Goal: Task Accomplishment & Management: Use online tool/utility

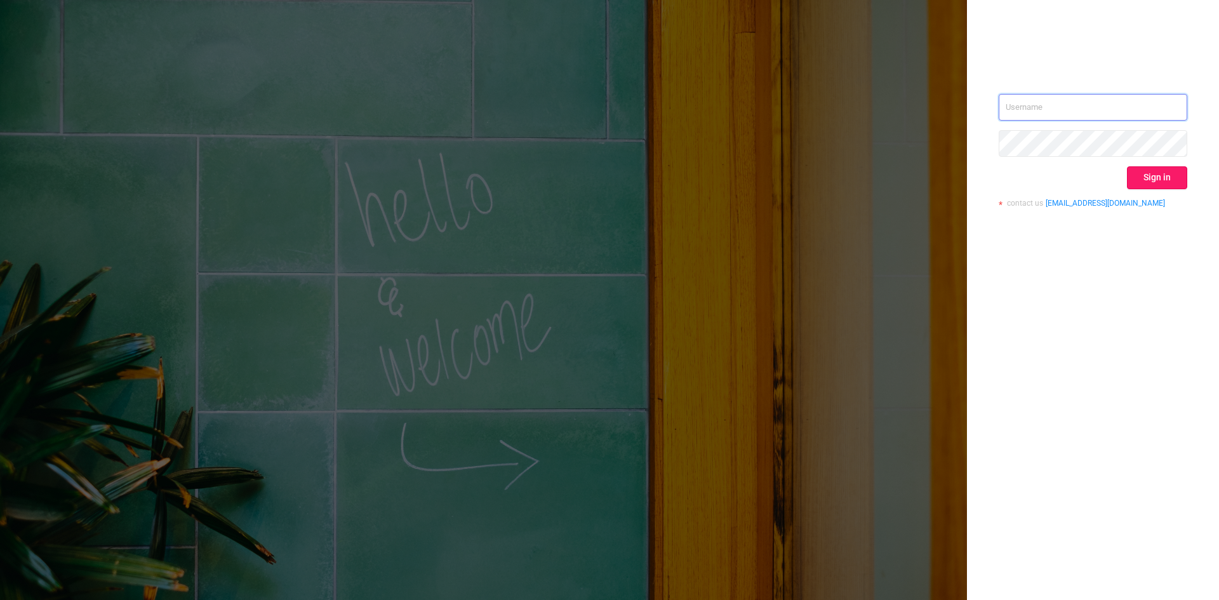
type input "[EMAIL_ADDRESS]"
click at [1175, 175] on button "Sign in" at bounding box center [1157, 177] width 60 height 23
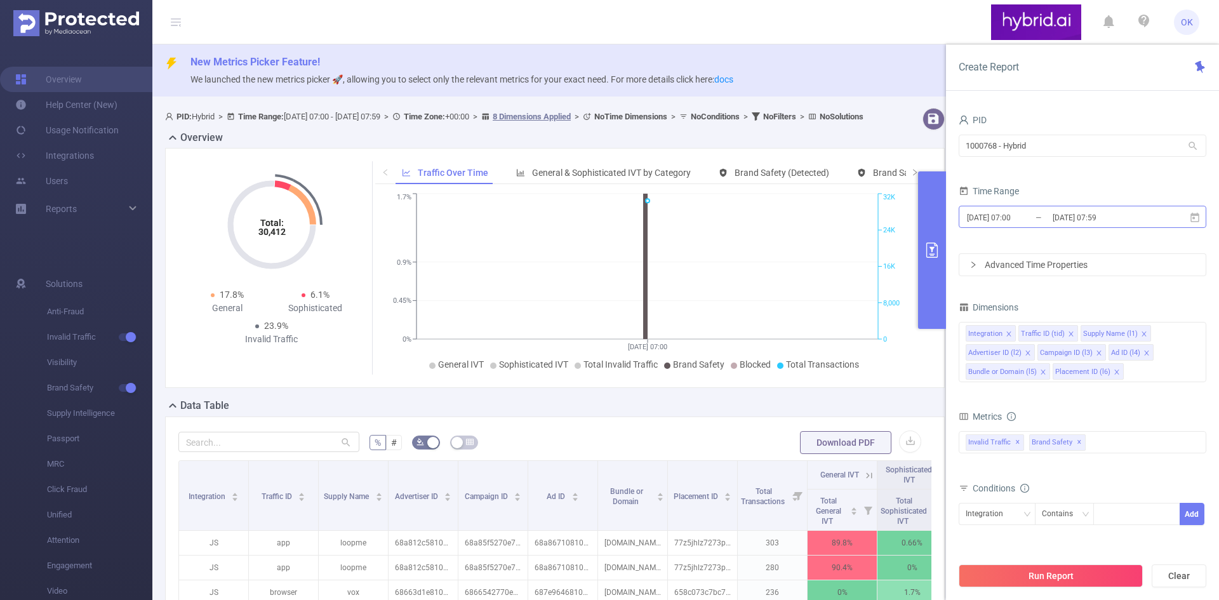
click at [1012, 220] on input "[DATE] 07:00" at bounding box center [1017, 217] width 103 height 17
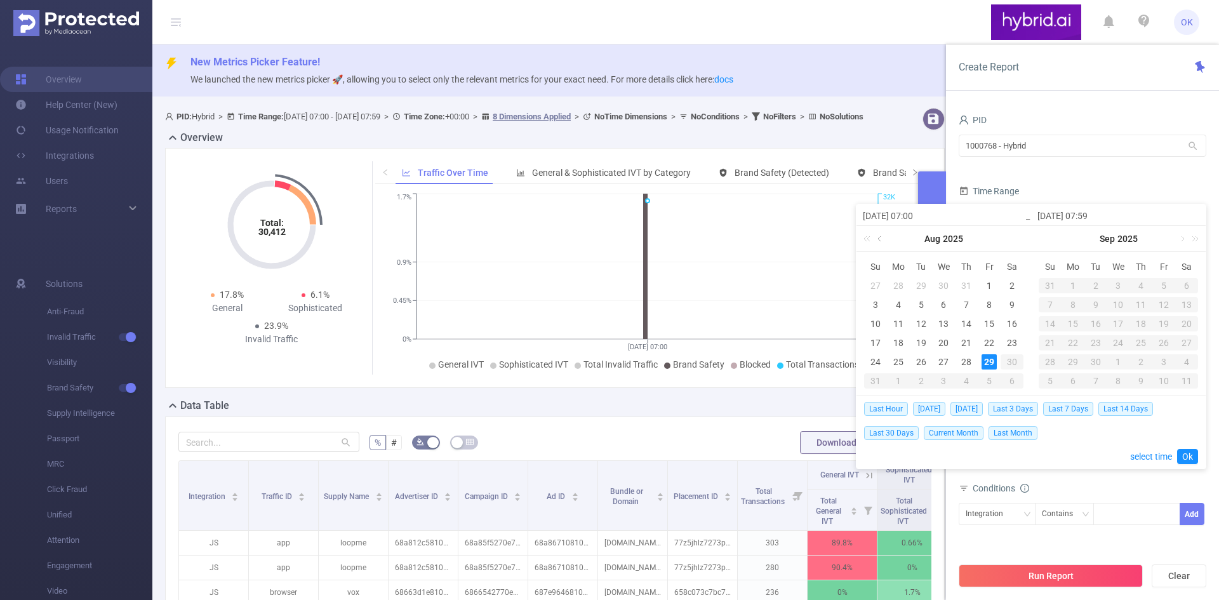
click at [877, 244] on link at bounding box center [880, 238] width 11 height 25
click at [897, 343] on div "21" at bounding box center [898, 342] width 15 height 15
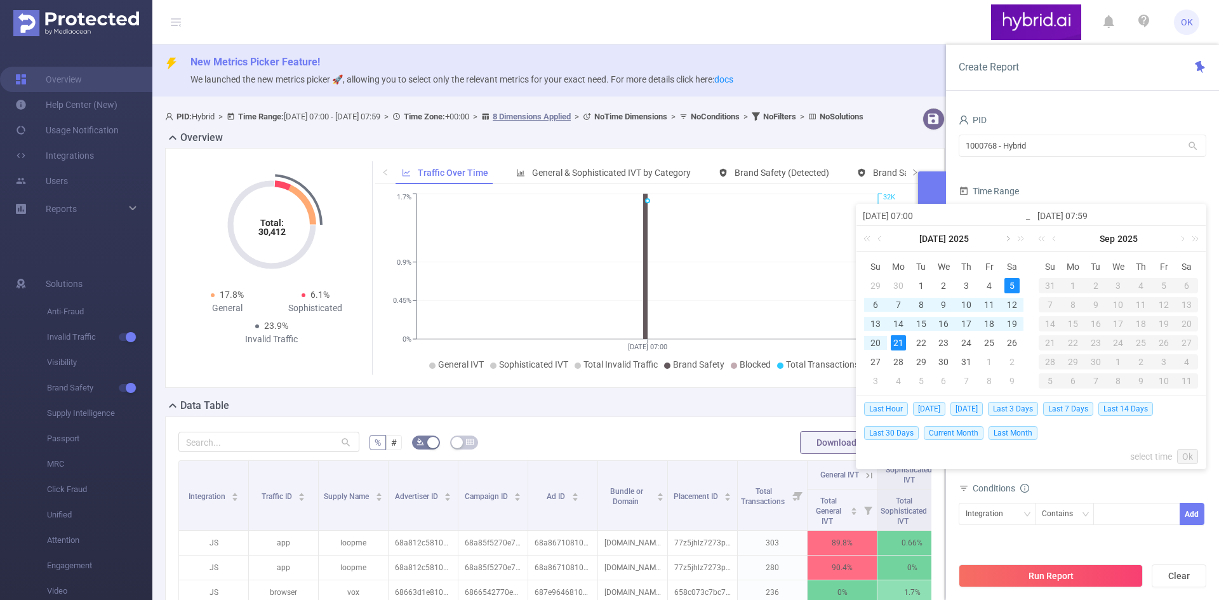
click at [1009, 240] on link at bounding box center [1006, 238] width 11 height 25
click at [940, 363] on div "27" at bounding box center [943, 361] width 15 height 15
type input "[DATE] 07:00"
type input "[DATE] 07:59"
type input "[DATE] 07:00"
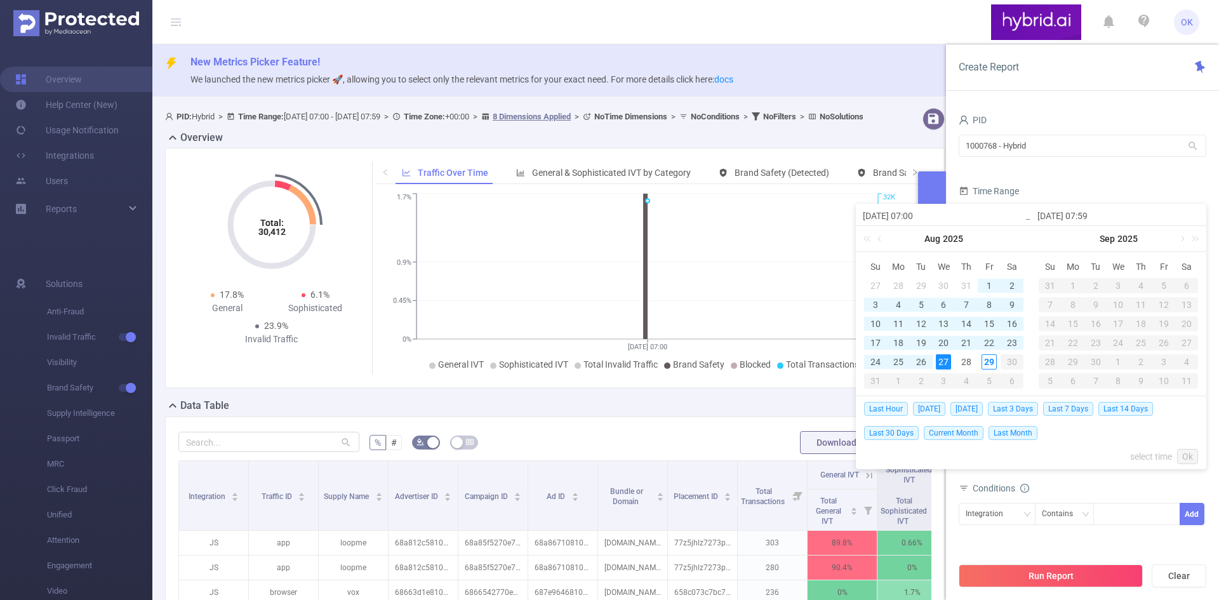
type input "[DATE] 07:59"
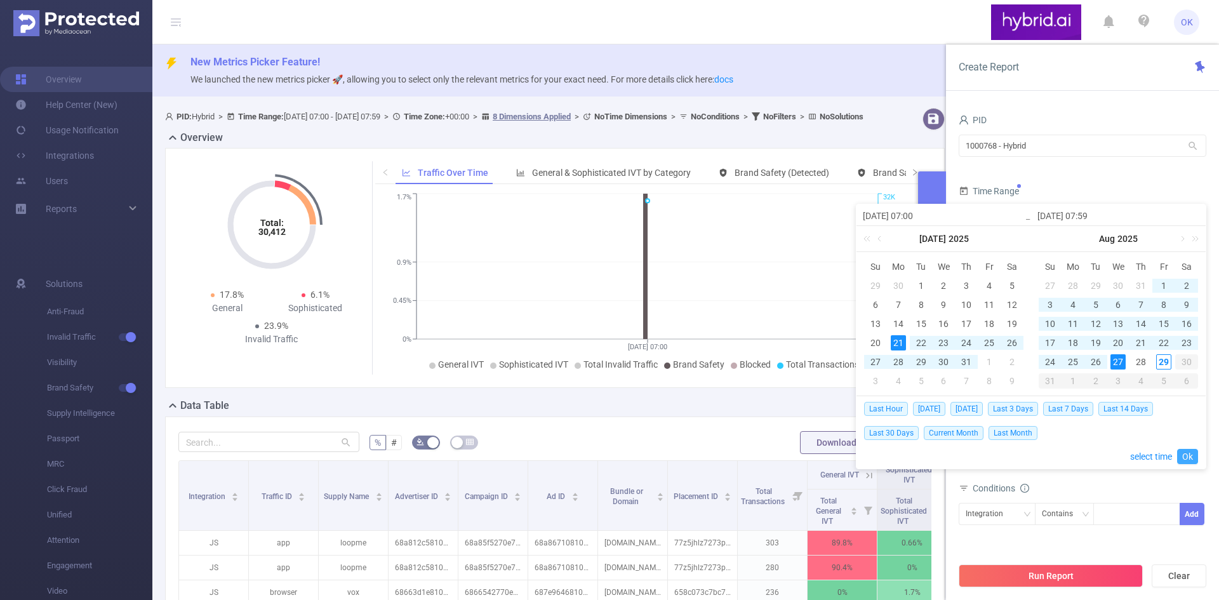
click at [1188, 450] on link "Ok" at bounding box center [1187, 456] width 21 height 15
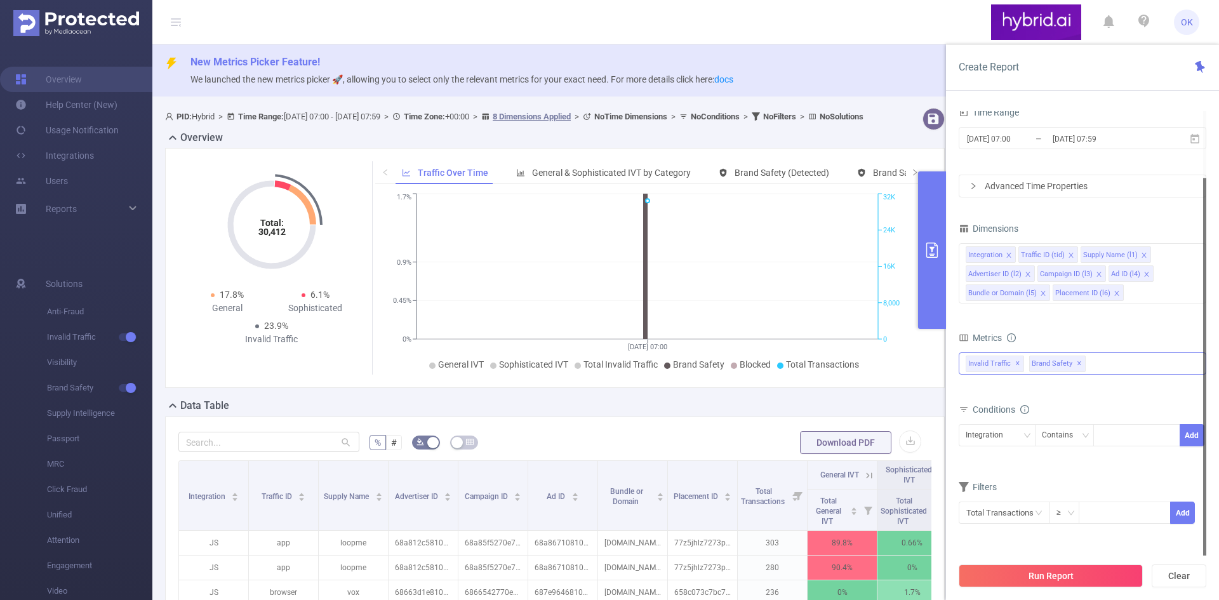
click at [1115, 363] on div "Invalid Traffic ✕ Brand Safety ✕" at bounding box center [1083, 363] width 248 height 22
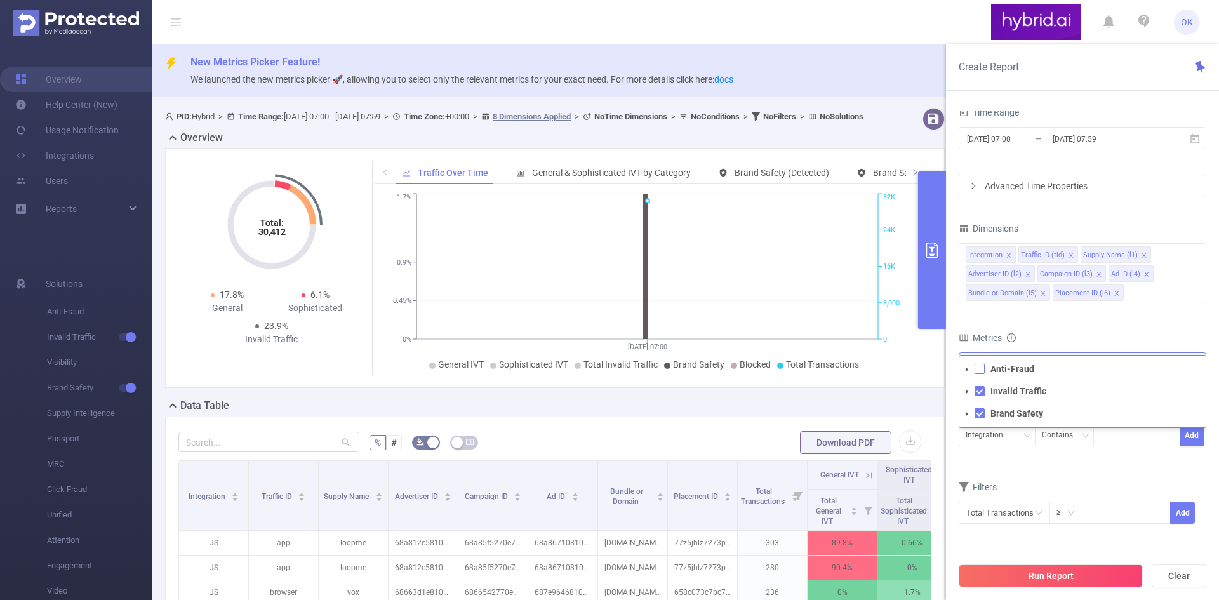
click at [978, 367] on span at bounding box center [980, 369] width 10 height 10
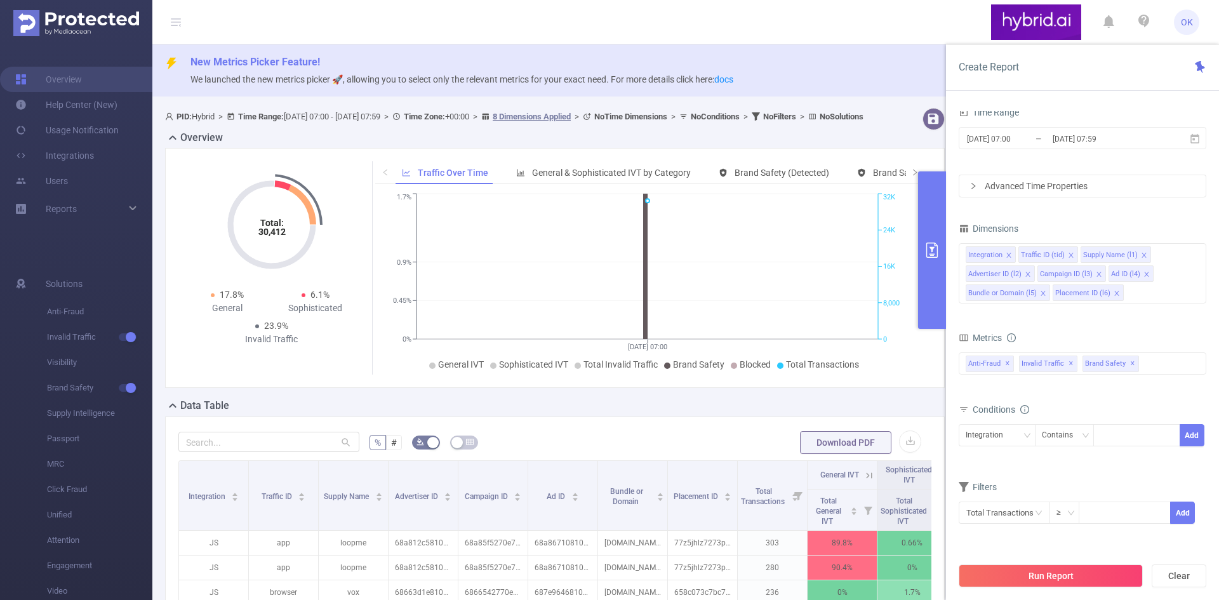
click at [1091, 324] on form "Dimensions Integration Traffic ID (tid) Supply Name (l1) Advertiser ID (l2) Cam…" at bounding box center [1083, 380] width 248 height 321
click at [1007, 434] on div "Integration" at bounding box center [989, 435] width 46 height 21
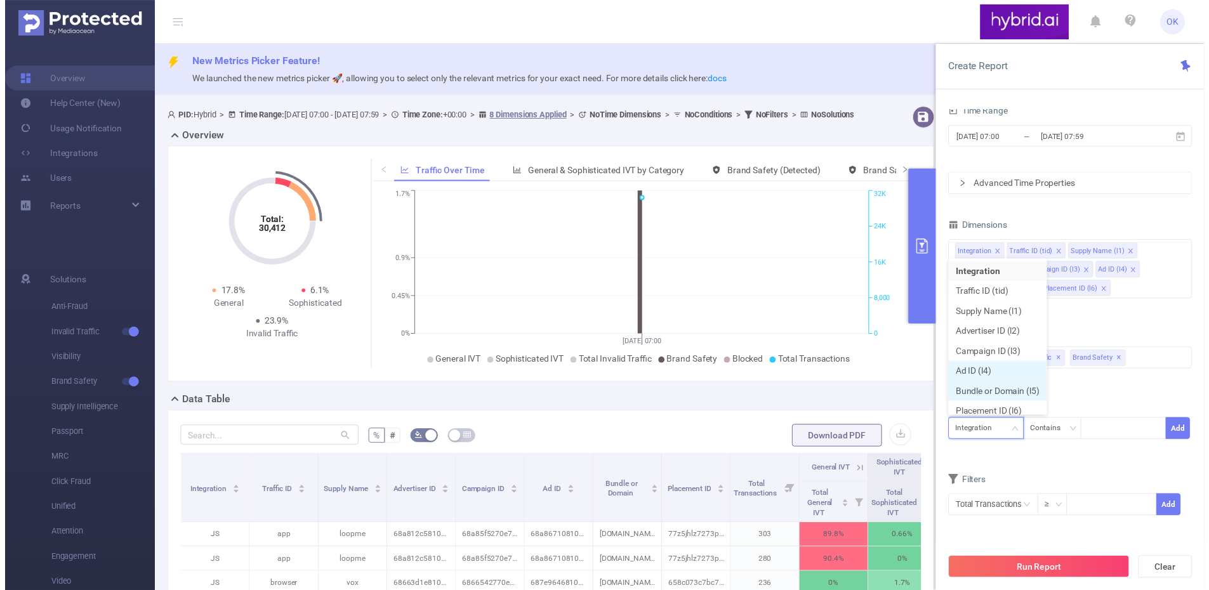
scroll to position [6, 0]
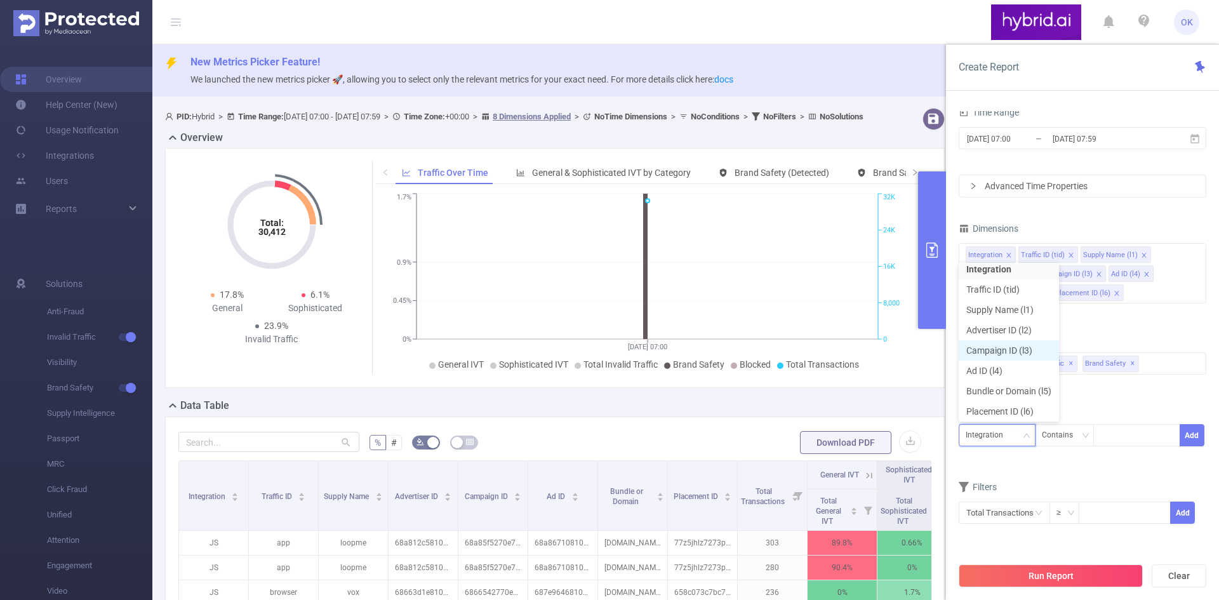
click at [1015, 351] on li "Campaign ID (l3)" at bounding box center [1009, 350] width 100 height 20
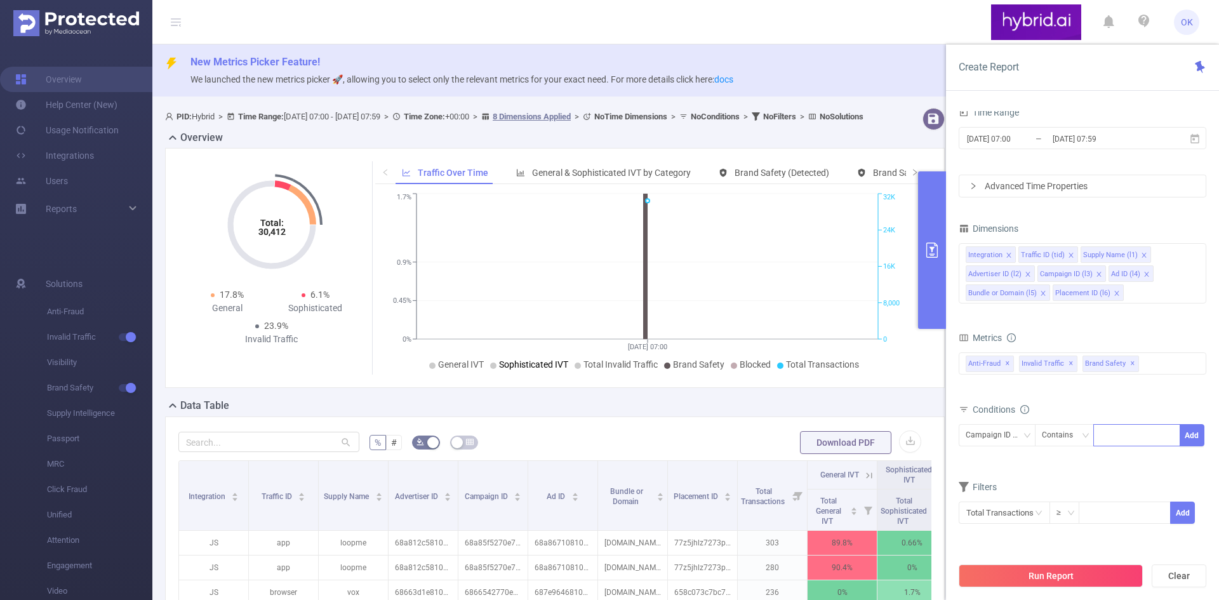
click at [1138, 434] on div at bounding box center [1136, 435] width 73 height 21
paste input "687a4e40810d98a6c03132dd"
type input "687a4e40810d98a6c03132dd"
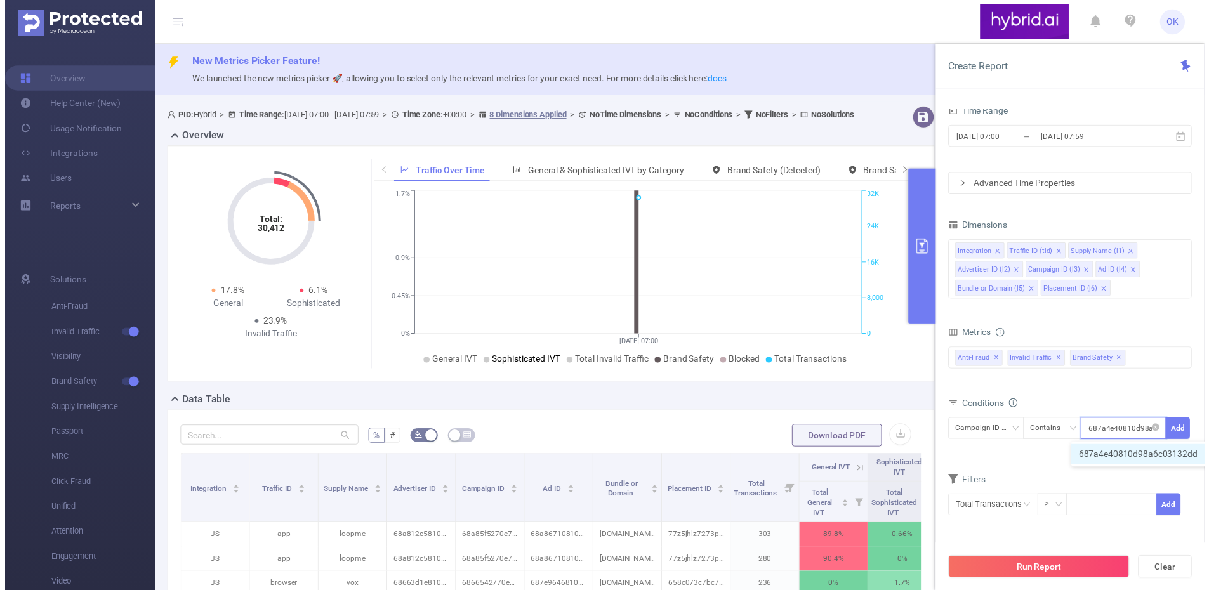
scroll to position [0, 30]
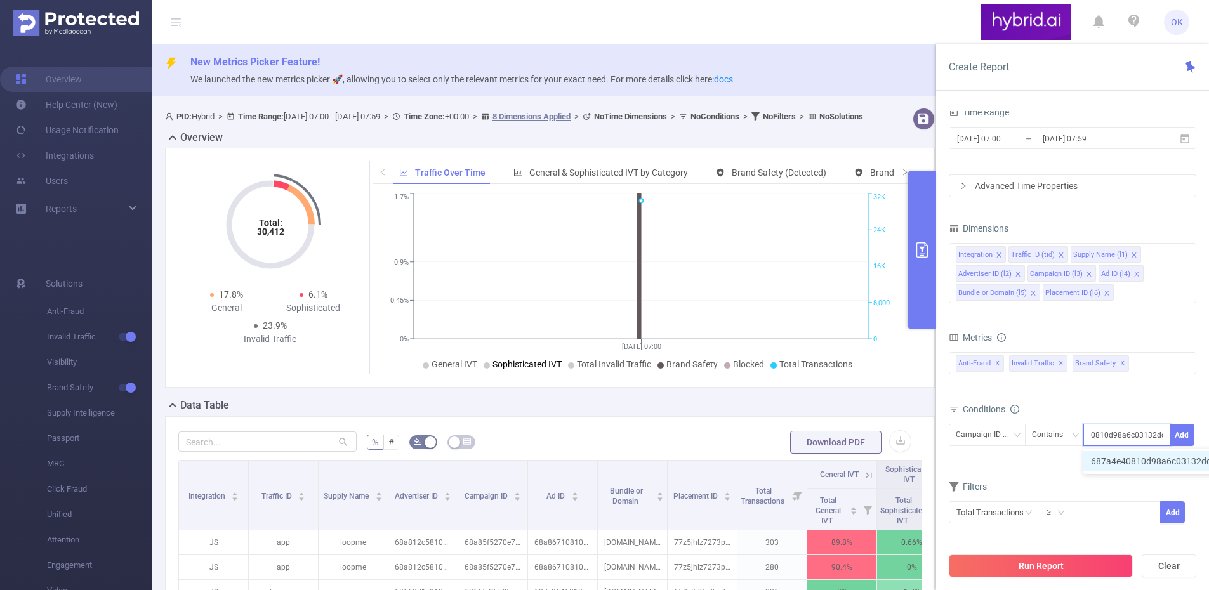
click at [1135, 460] on li "687a4e40810d98a6c03132dd" at bounding box center [1158, 461] width 149 height 20
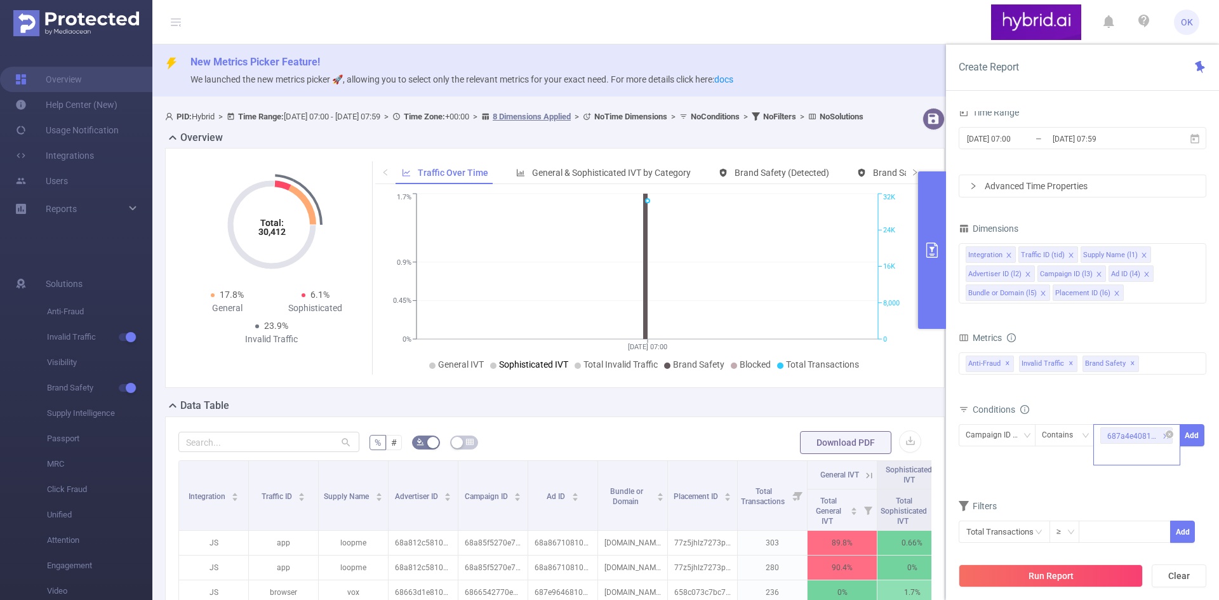
click at [1130, 449] on div "687a4e40810d98a6c03132dd" at bounding box center [1136, 444] width 87 height 41
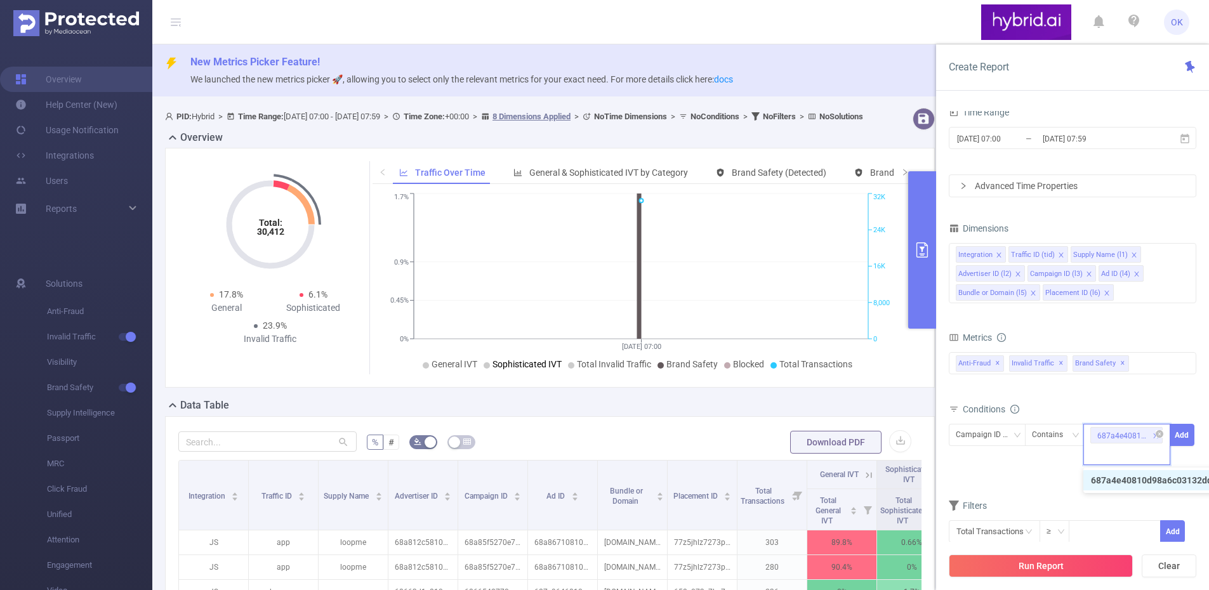
paste input "687a54f2810d98a6c0319949"
type input "687a54f2810d98a6c0319949"
click at [1131, 479] on li "687a54f2810d98a6c0319949" at bounding box center [1157, 480] width 147 height 20
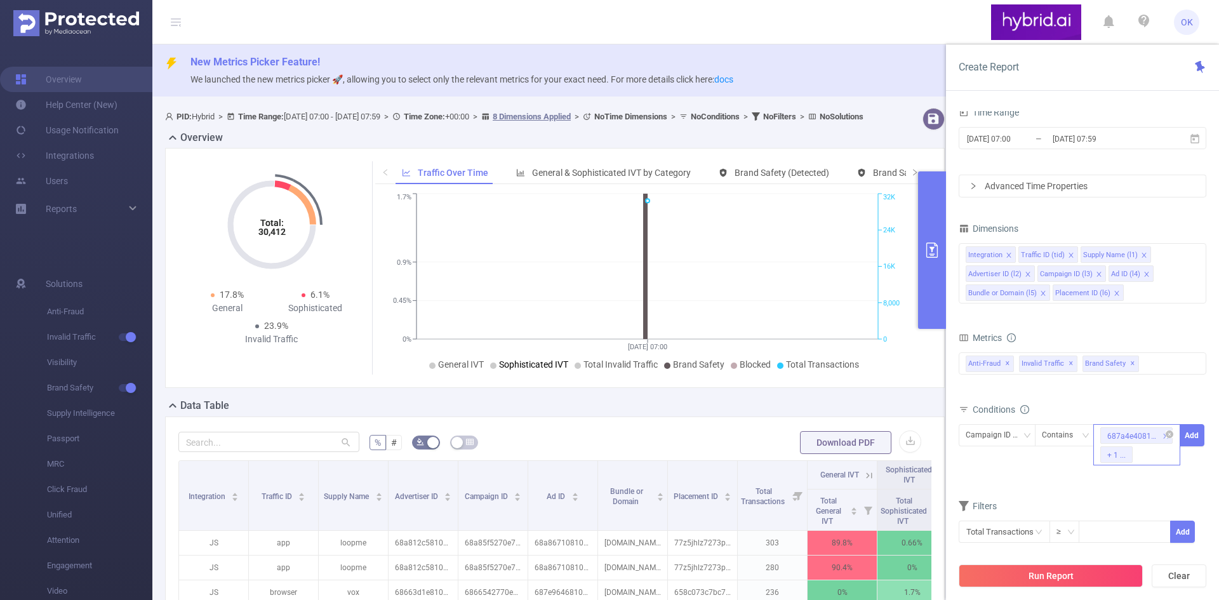
click at [1150, 459] on div "687a4e40810d98a6c03132dd + 1 ..." at bounding box center [1136, 444] width 87 height 41
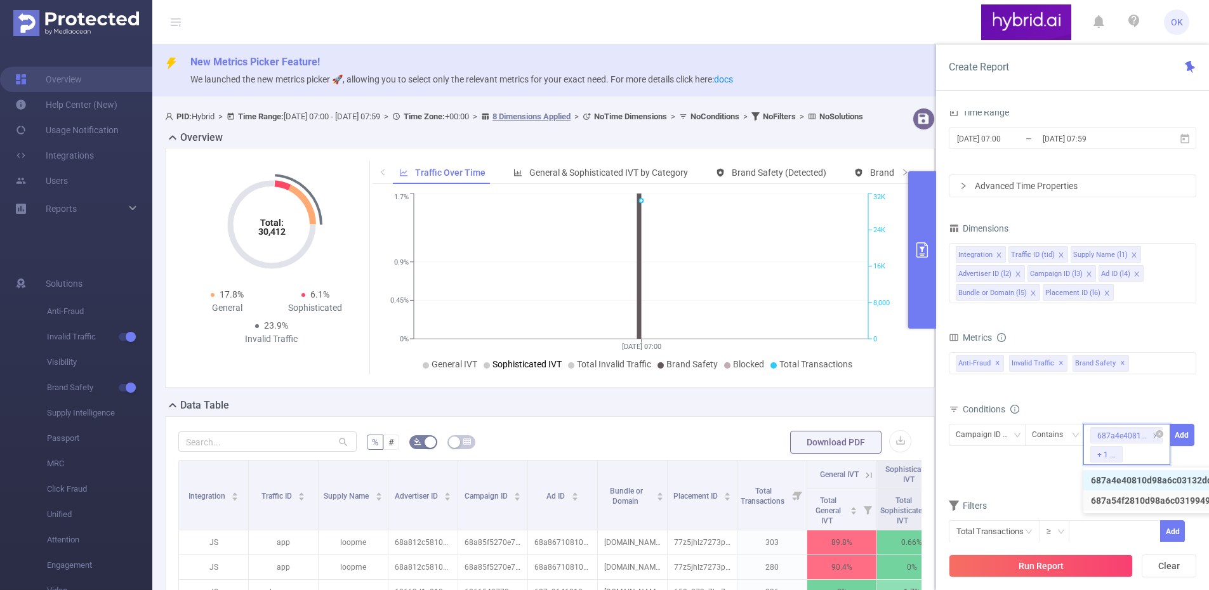
paste input "687a5a2470e7b20c0cab84cf"
type input "687a5a2470e7b20c0cab84cf"
click at [1138, 492] on li "687a5a2470e7b20c0cab84cf" at bounding box center [1156, 499] width 145 height 20
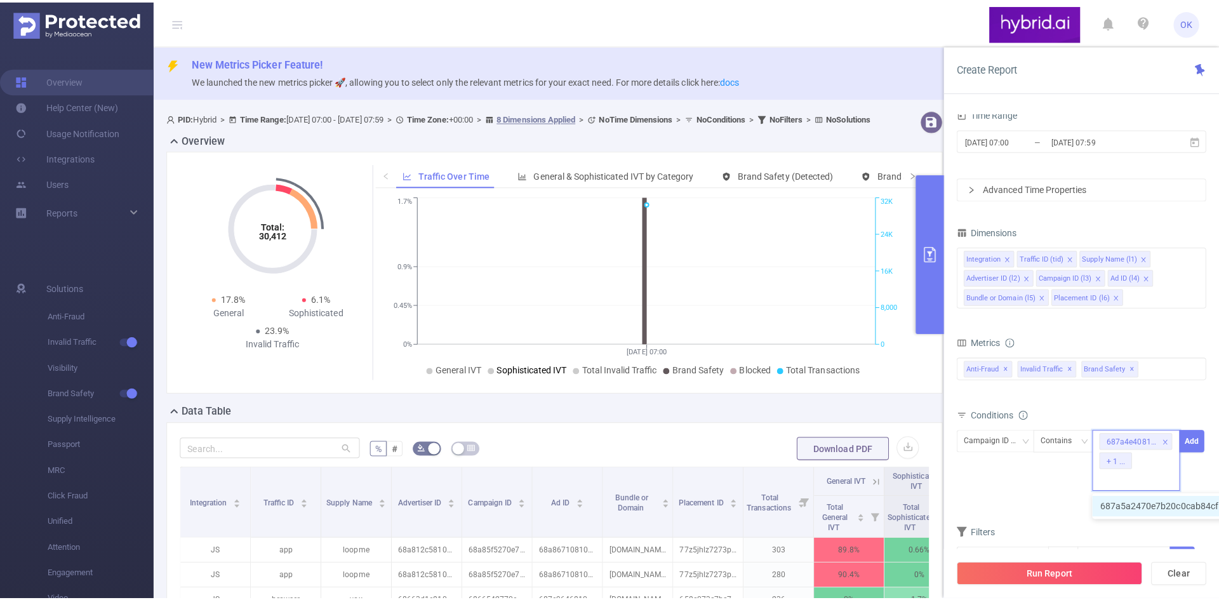
scroll to position [0, 0]
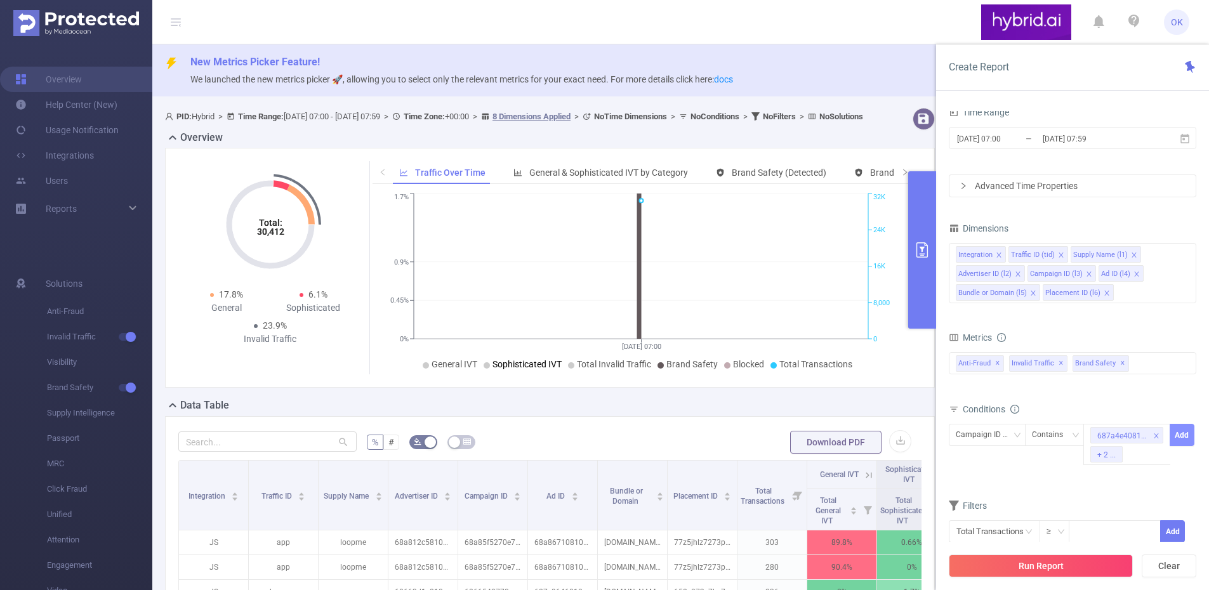
click at [1181, 429] on button "Add" at bounding box center [1182, 435] width 25 height 22
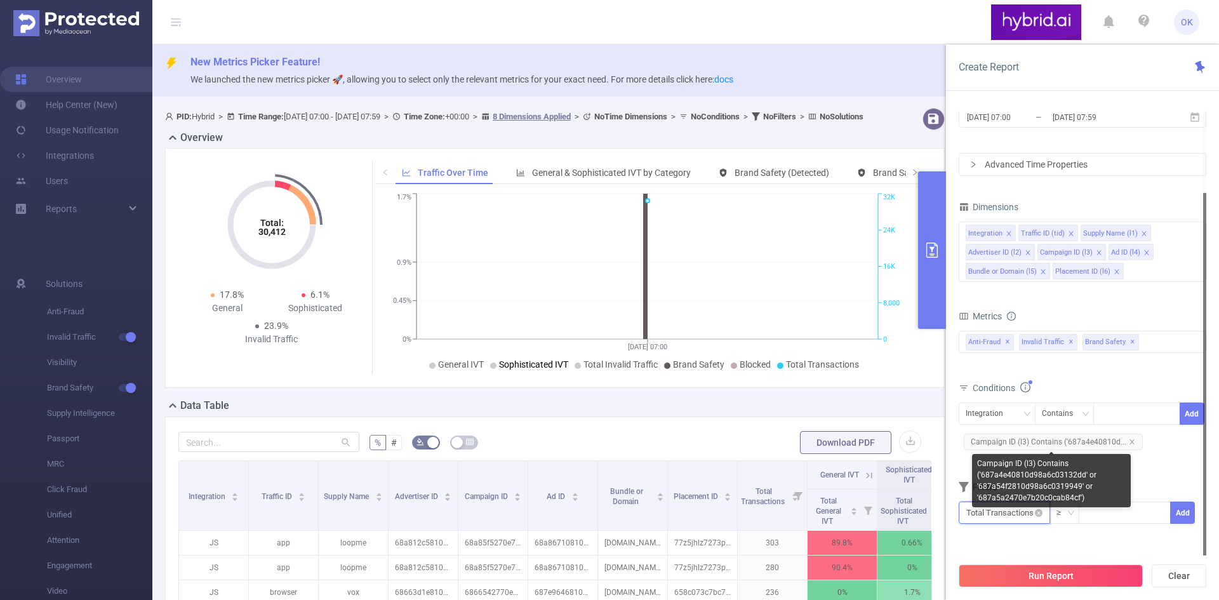
click at [1028, 515] on input "text" at bounding box center [1004, 513] width 91 height 22
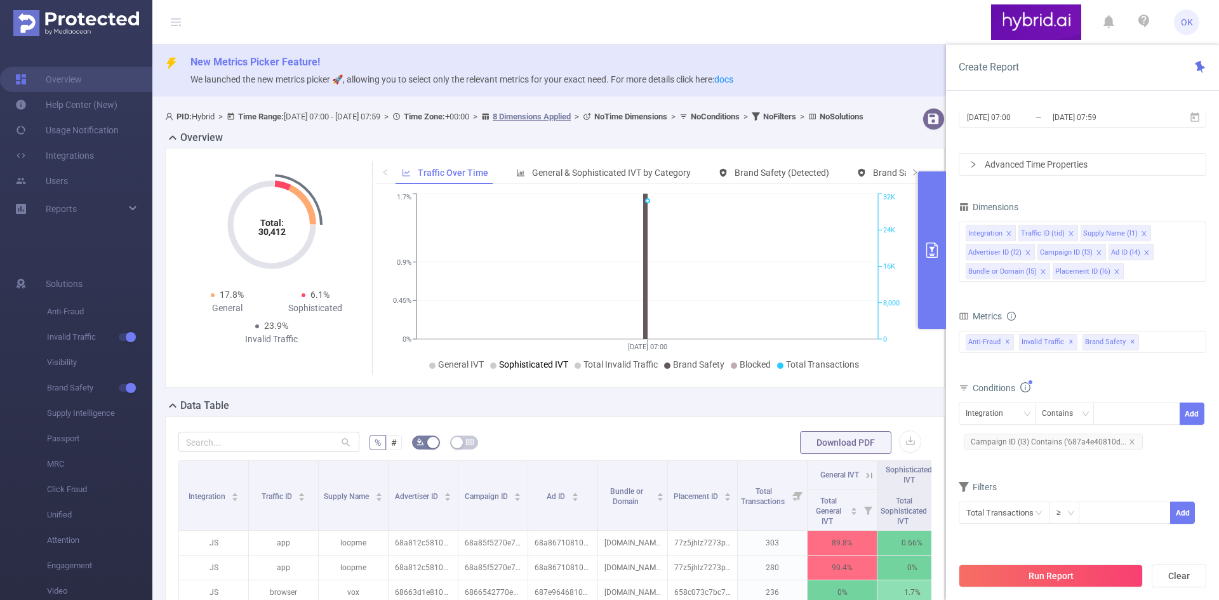
click at [1094, 486] on div "Filters" at bounding box center [1083, 488] width 248 height 21
click at [1081, 581] on button "Run Report" at bounding box center [1051, 575] width 184 height 23
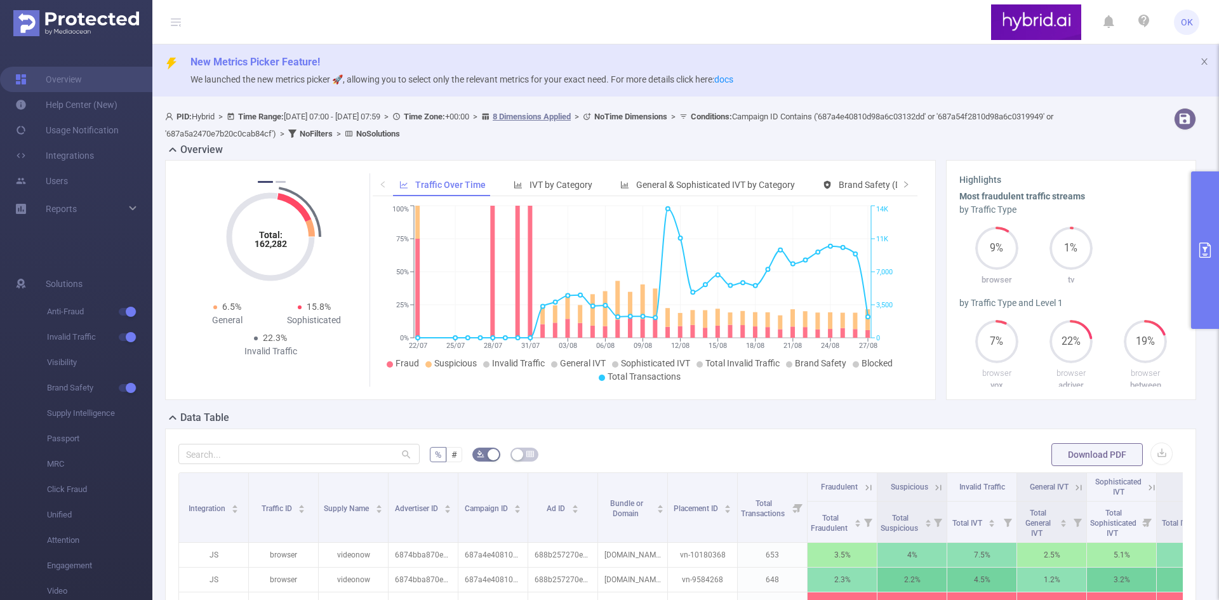
click at [1208, 305] on button "primary" at bounding box center [1205, 249] width 28 height 157
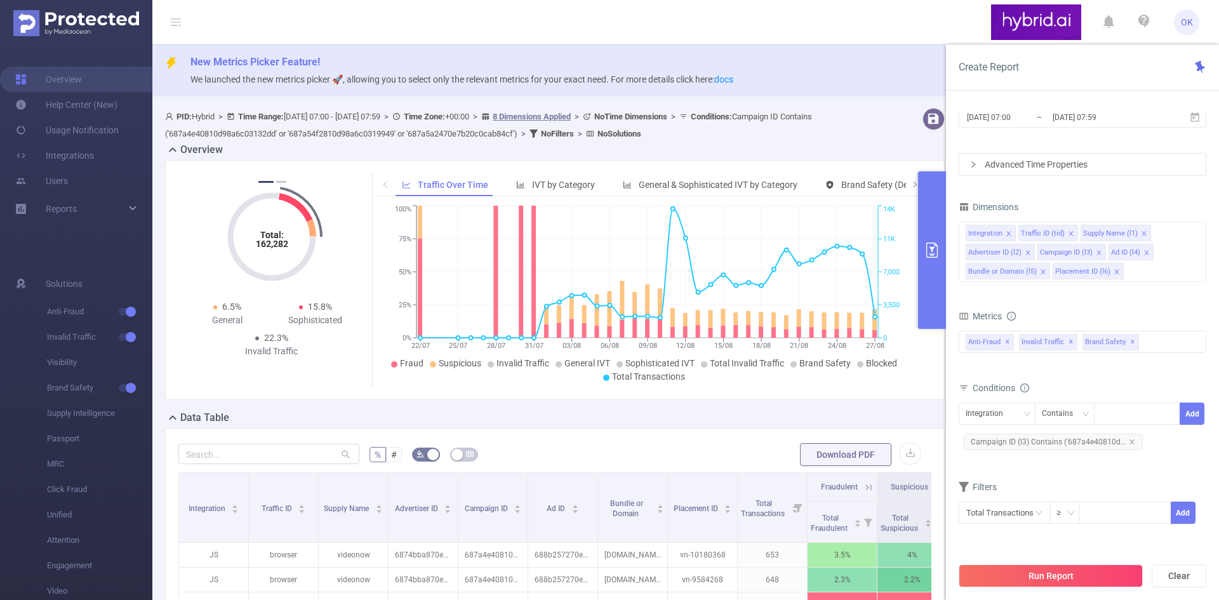
click at [769, 411] on div "Data Table" at bounding box center [560, 419] width 790 height 18
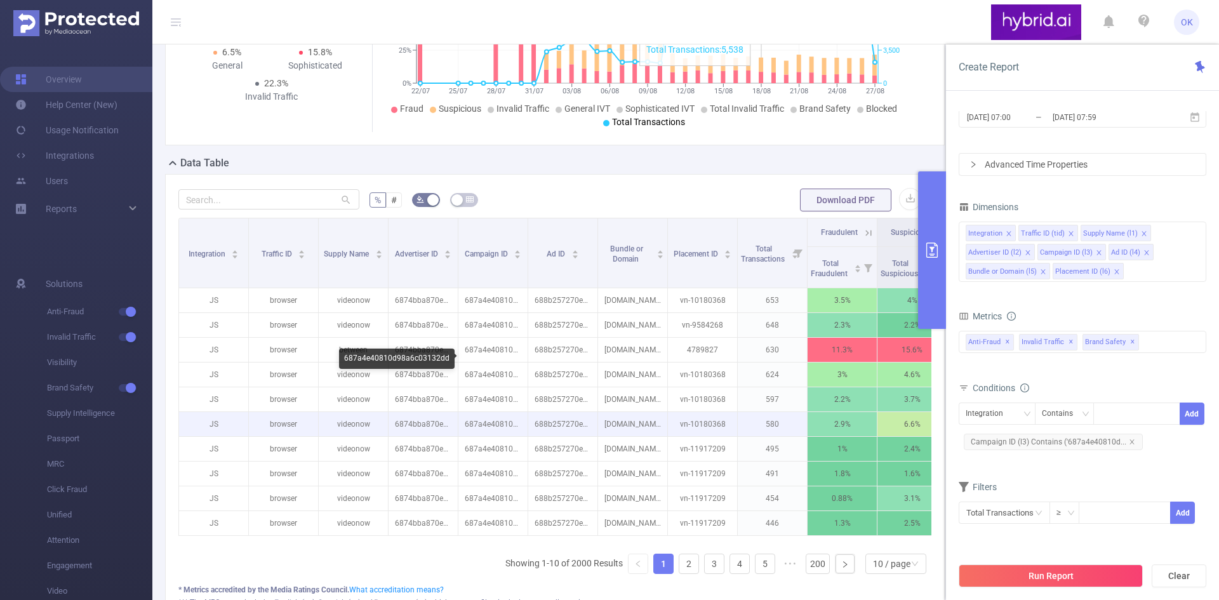
scroll to position [254, 0]
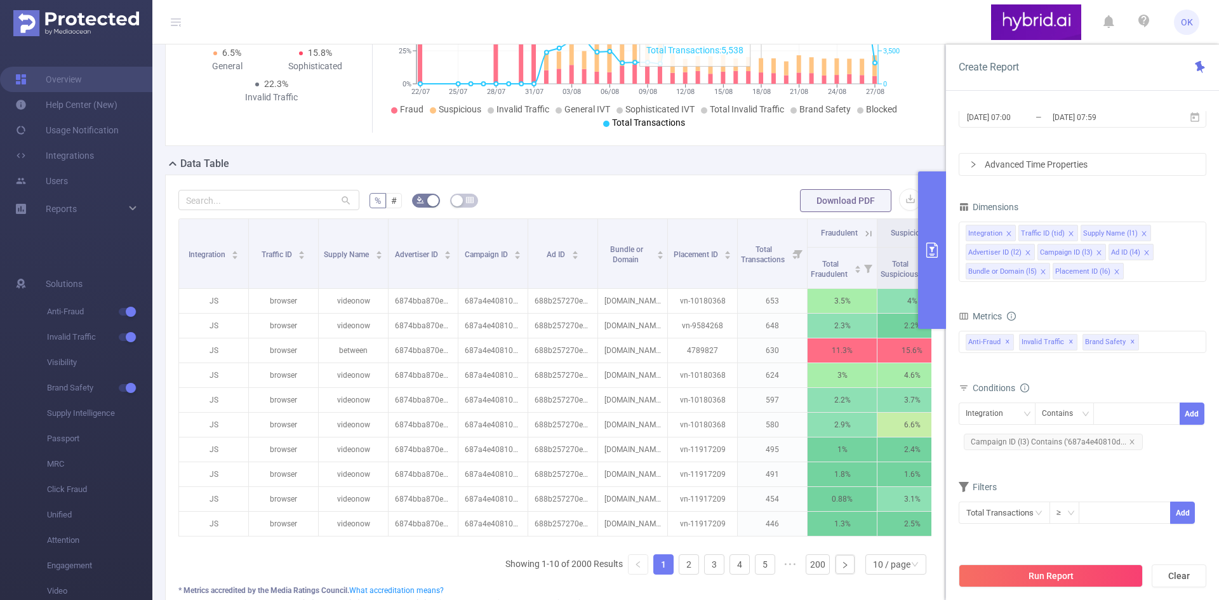
click at [367, 173] on div "Data Table" at bounding box center [560, 165] width 790 height 18
click at [1141, 232] on icon "icon: close" at bounding box center [1144, 233] width 6 height 6
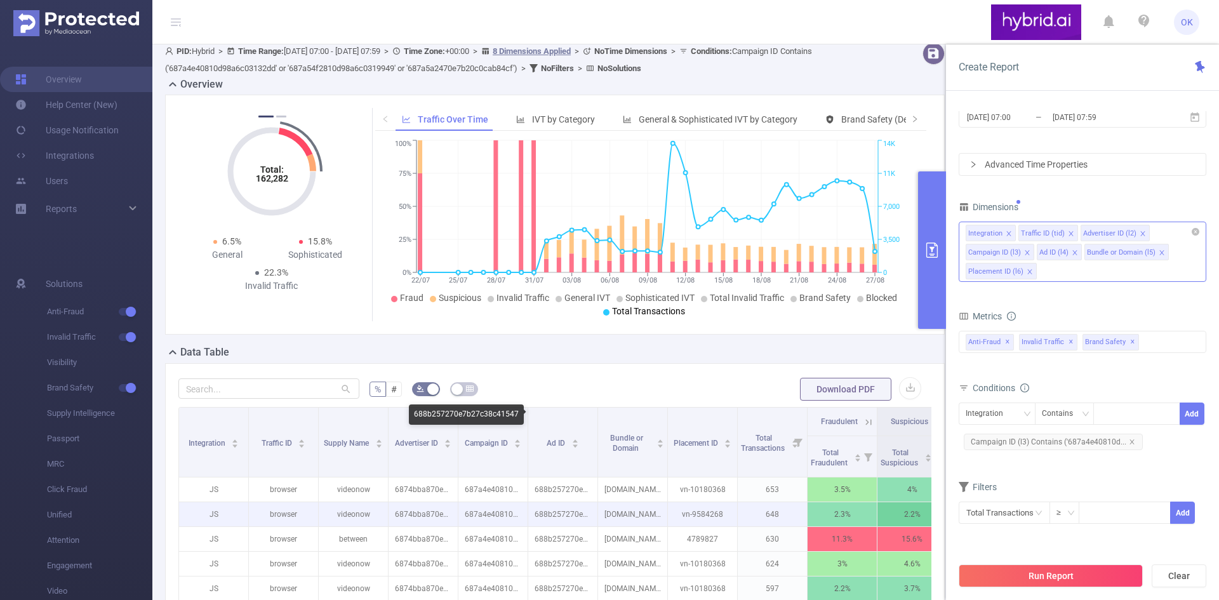
scroll to position [63, 0]
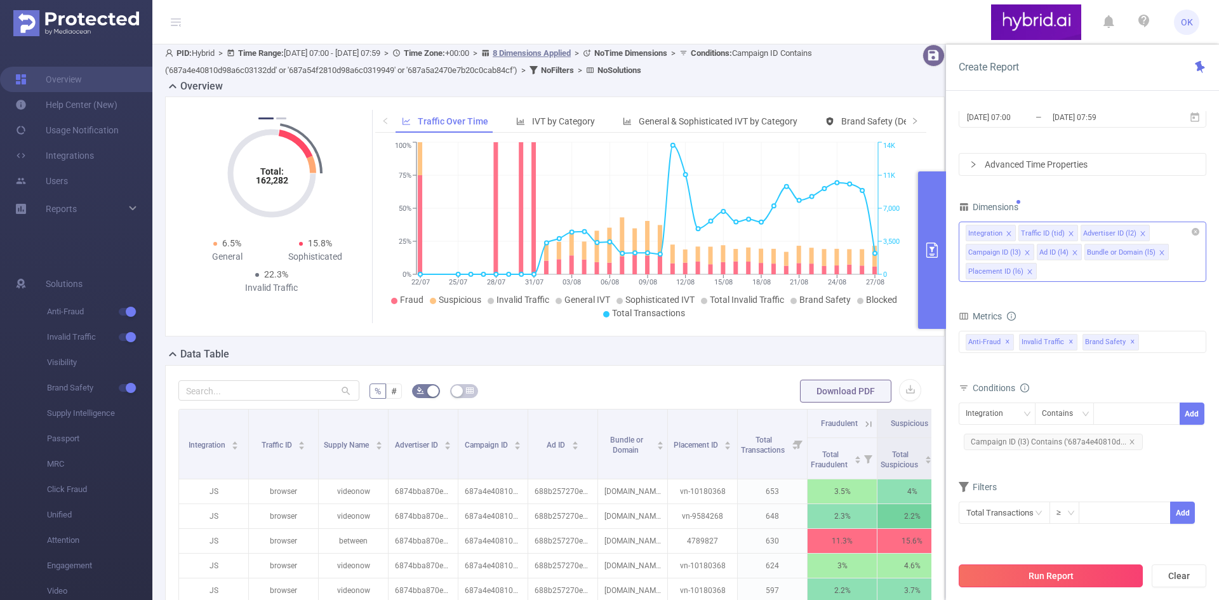
click at [1046, 575] on button "Run Report" at bounding box center [1051, 575] width 184 height 23
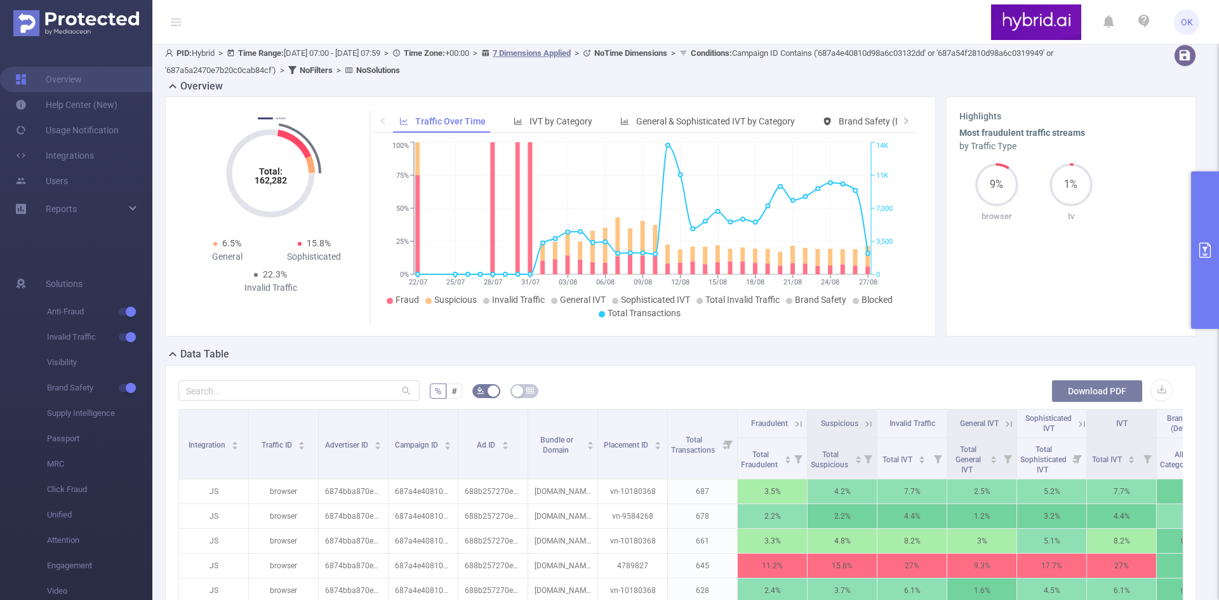
click at [1111, 390] on button "Download PDF" at bounding box center [1096, 391] width 91 height 23
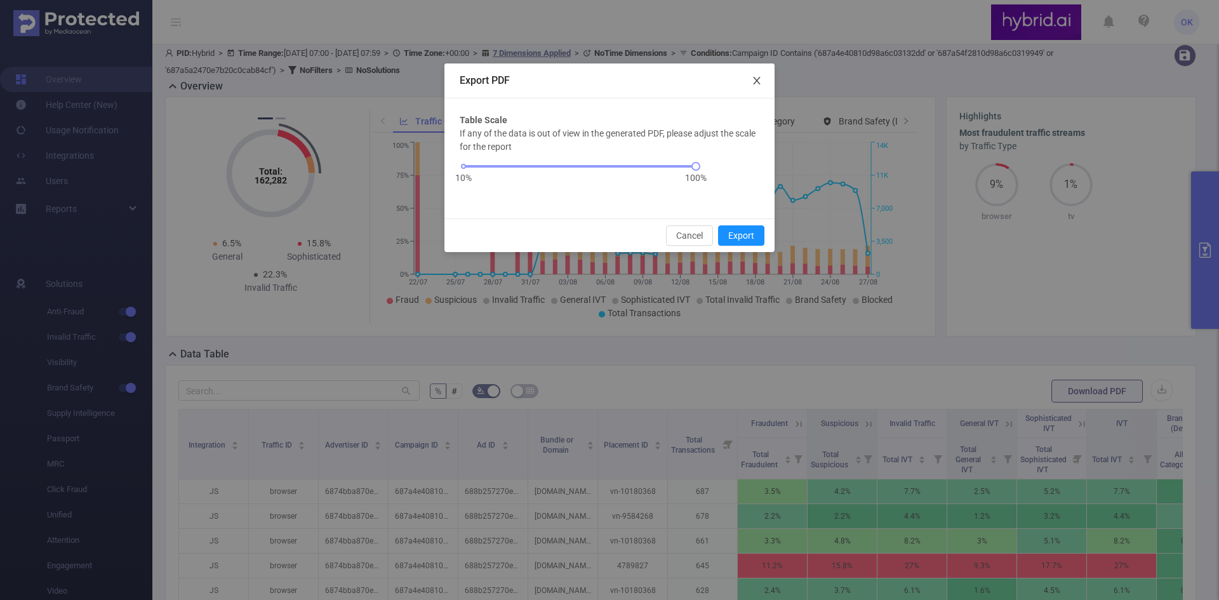
click at [757, 75] on span "Close" at bounding box center [757, 81] width 36 height 36
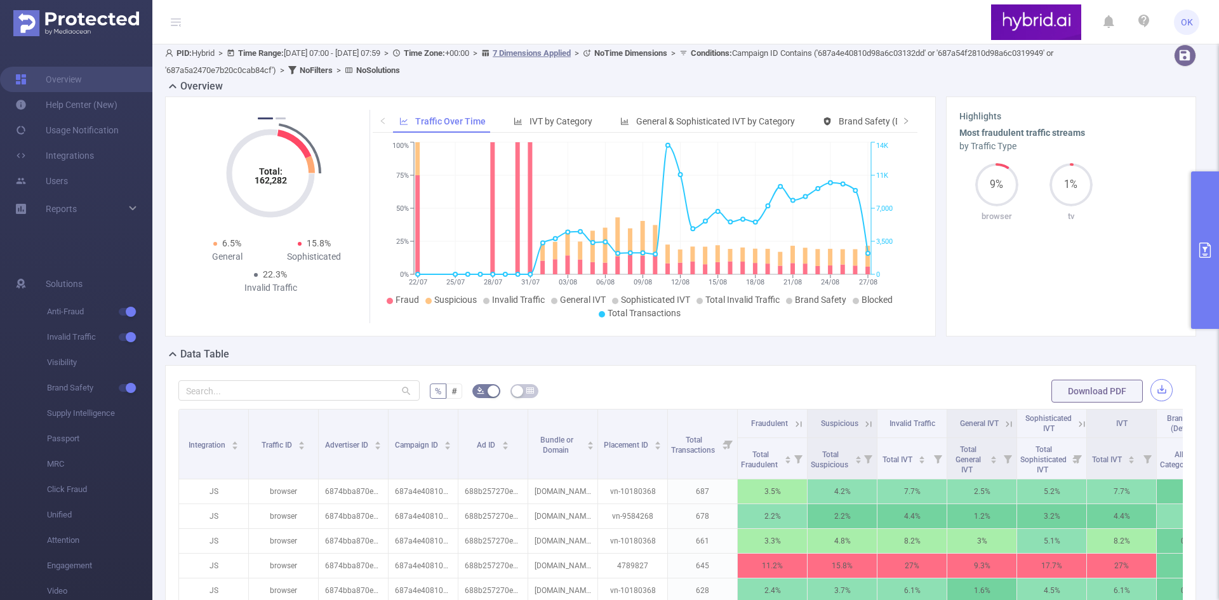
click at [1150, 388] on button "button" at bounding box center [1161, 390] width 22 height 22
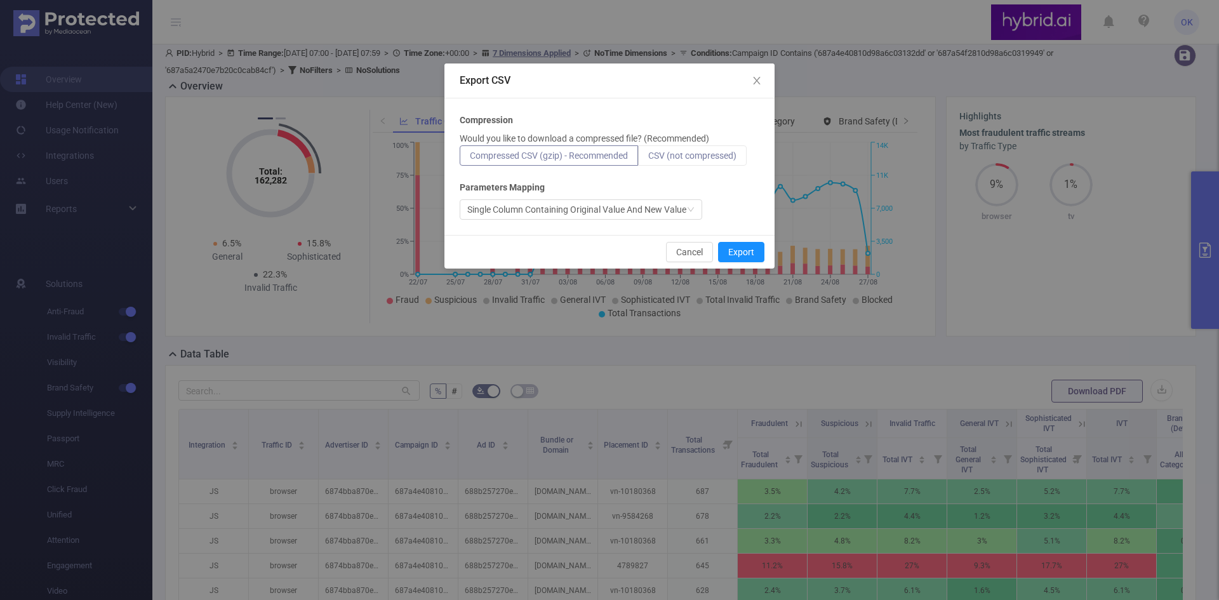
click at [732, 155] on span "CSV (not compressed)" at bounding box center [692, 155] width 88 height 10
click at [648, 159] on input "CSV (not compressed)" at bounding box center [648, 159] width 0 height 0
click at [623, 205] on div "Single Column Containing Original Value And New Value" at bounding box center [576, 209] width 219 height 19
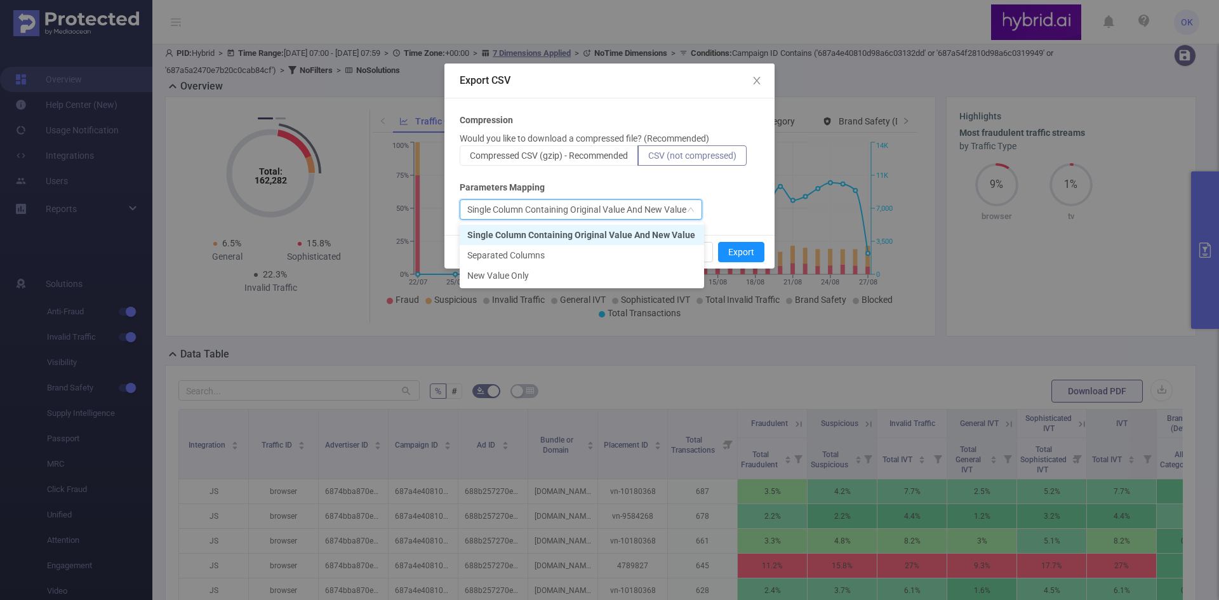
click at [649, 182] on div "Parameters Mapping" at bounding box center [610, 187] width 300 height 13
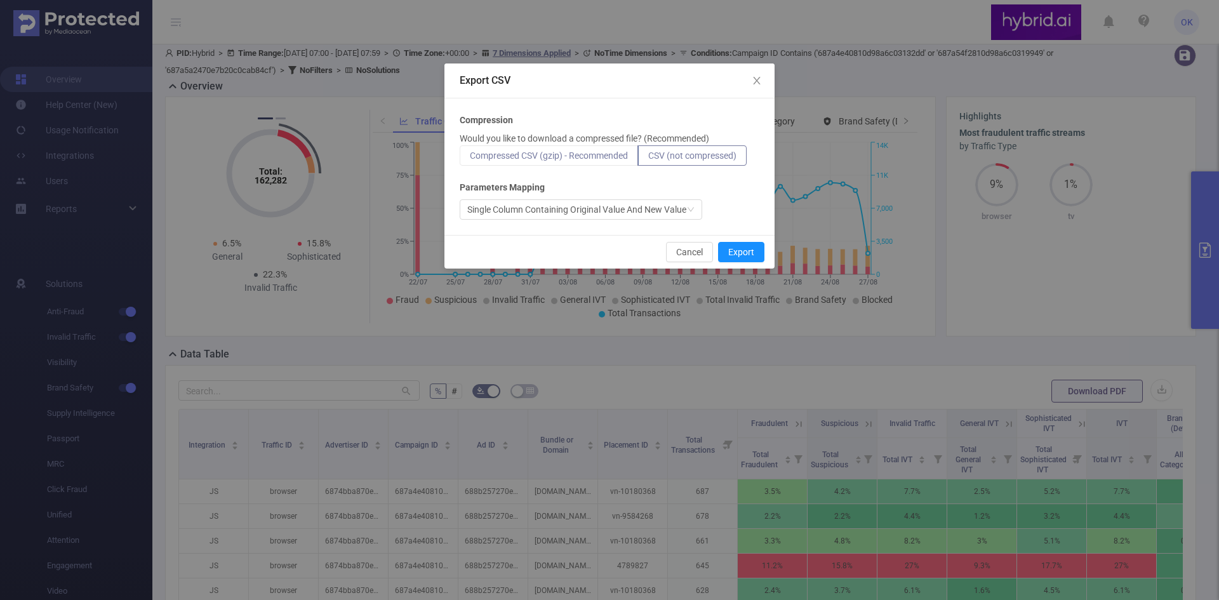
click at [606, 154] on span "Compressed CSV (gzip) - Recommended" at bounding box center [549, 155] width 158 height 10
click at [470, 159] on input "Compressed CSV (gzip) - Recommended" at bounding box center [470, 159] width 0 height 0
click at [701, 159] on span "CSV (not compressed)" at bounding box center [692, 155] width 88 height 10
click at [648, 159] on input "CSV (not compressed)" at bounding box center [648, 159] width 0 height 0
click at [739, 247] on button "Export" at bounding box center [741, 252] width 46 height 20
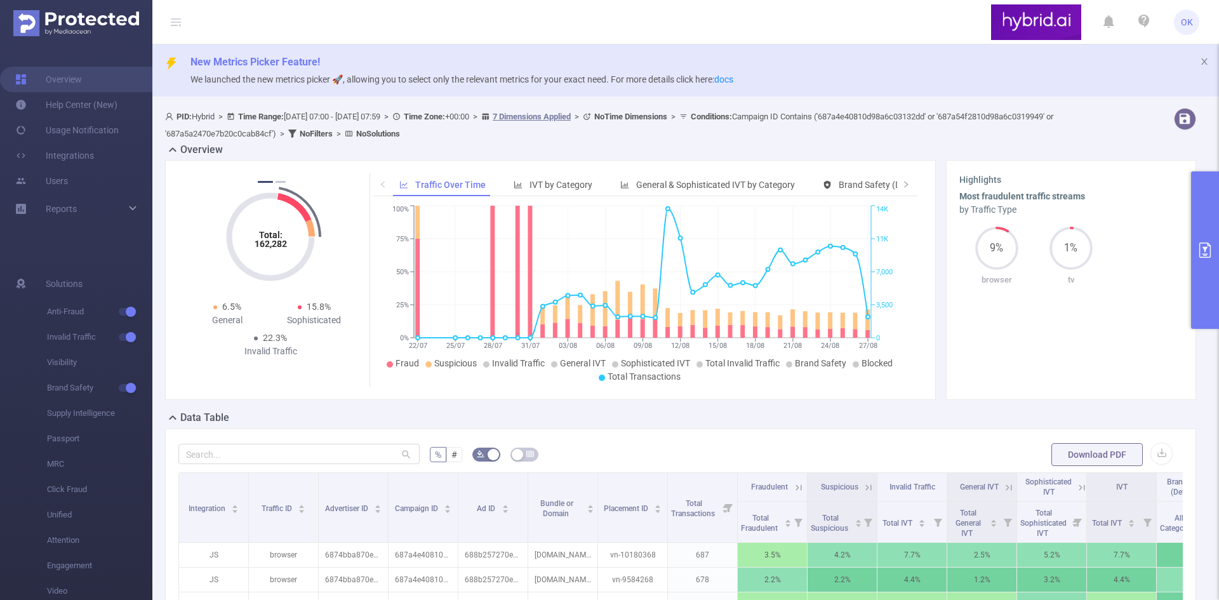
click at [1204, 260] on button "primary" at bounding box center [1205, 249] width 28 height 157
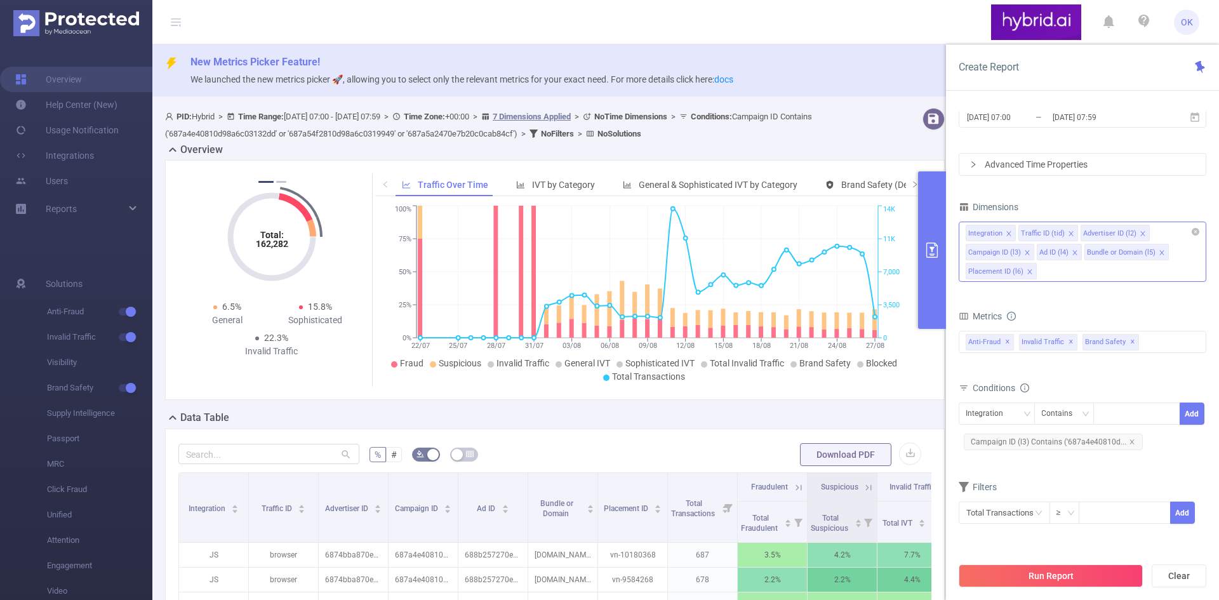
click at [1093, 270] on div "Integration Traffic ID (tid) Advertiser ID (l2) Campaign ID (l3) Ad ID (l4) Bun…" at bounding box center [1083, 252] width 248 height 60
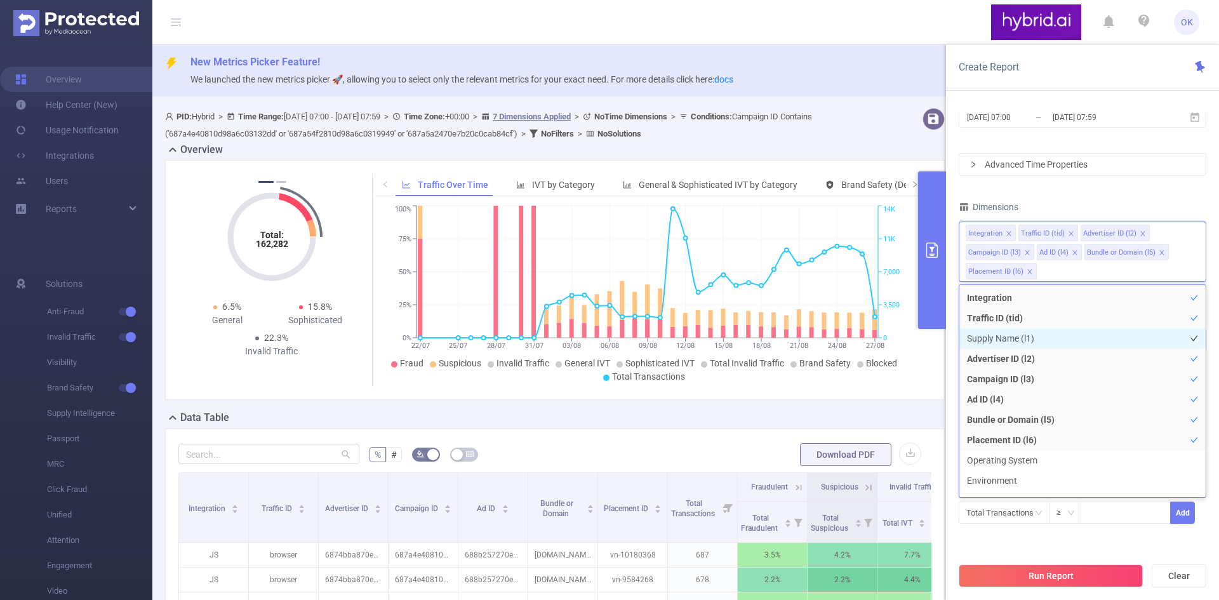
click at [1030, 336] on li "Supply Name (l1)" at bounding box center [1082, 338] width 246 height 20
click at [1044, 271] on icon "icon: close" at bounding box center [1043, 272] width 6 height 6
click at [1145, 252] on icon "icon: close" at bounding box center [1146, 252] width 4 height 4
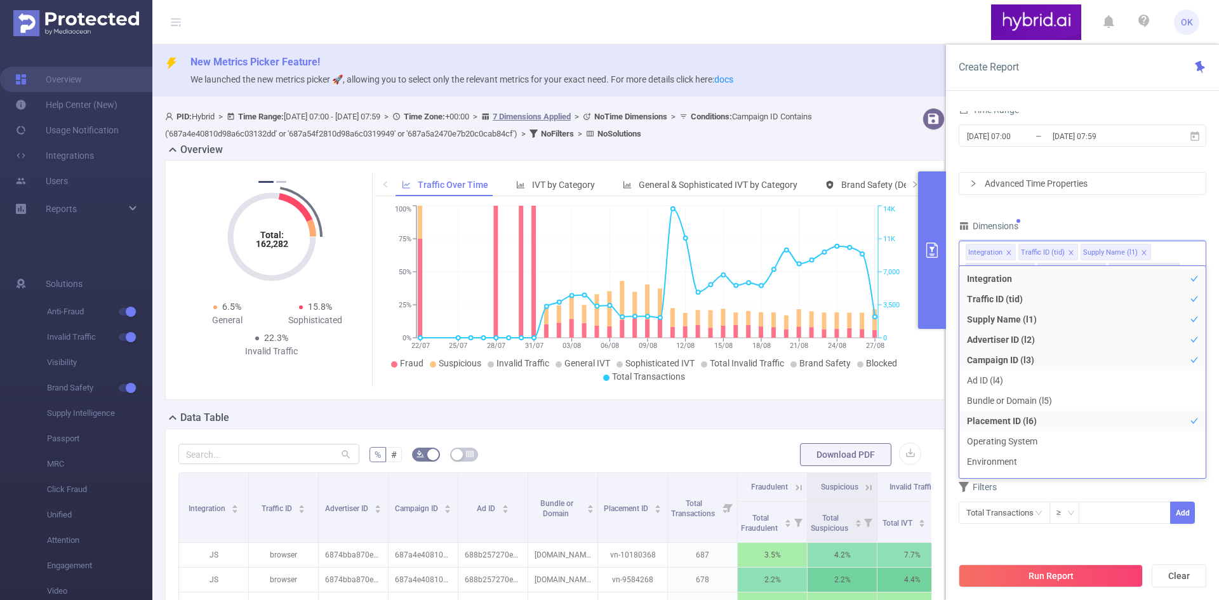
click at [1112, 218] on div "Dimensions" at bounding box center [1083, 227] width 248 height 21
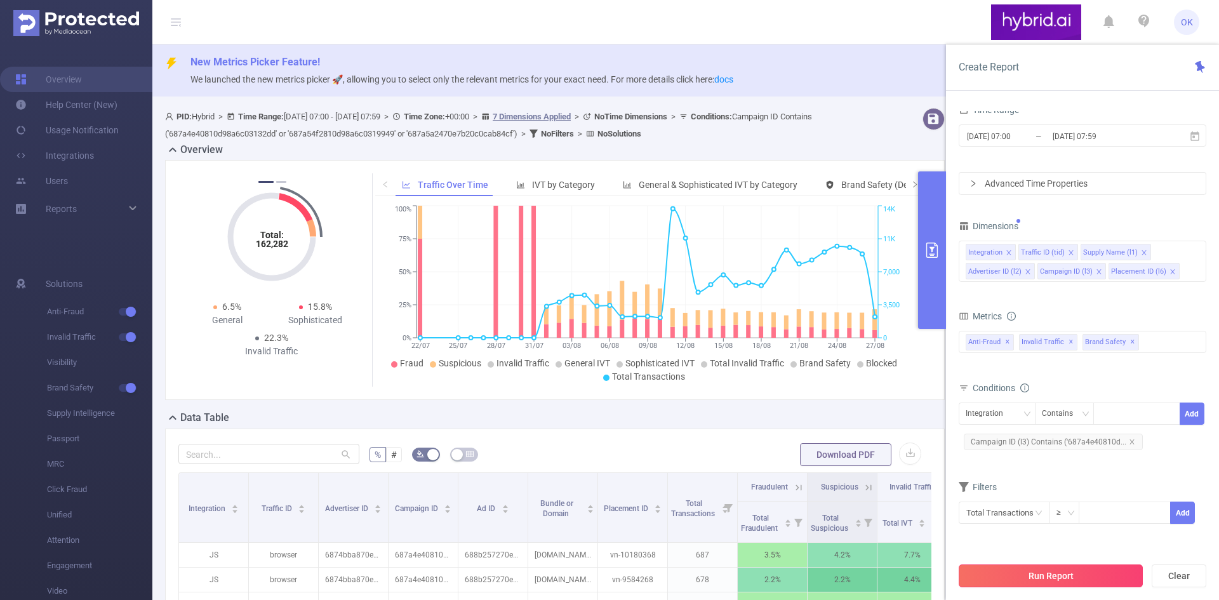
click at [1093, 575] on button "Run Report" at bounding box center [1051, 575] width 184 height 23
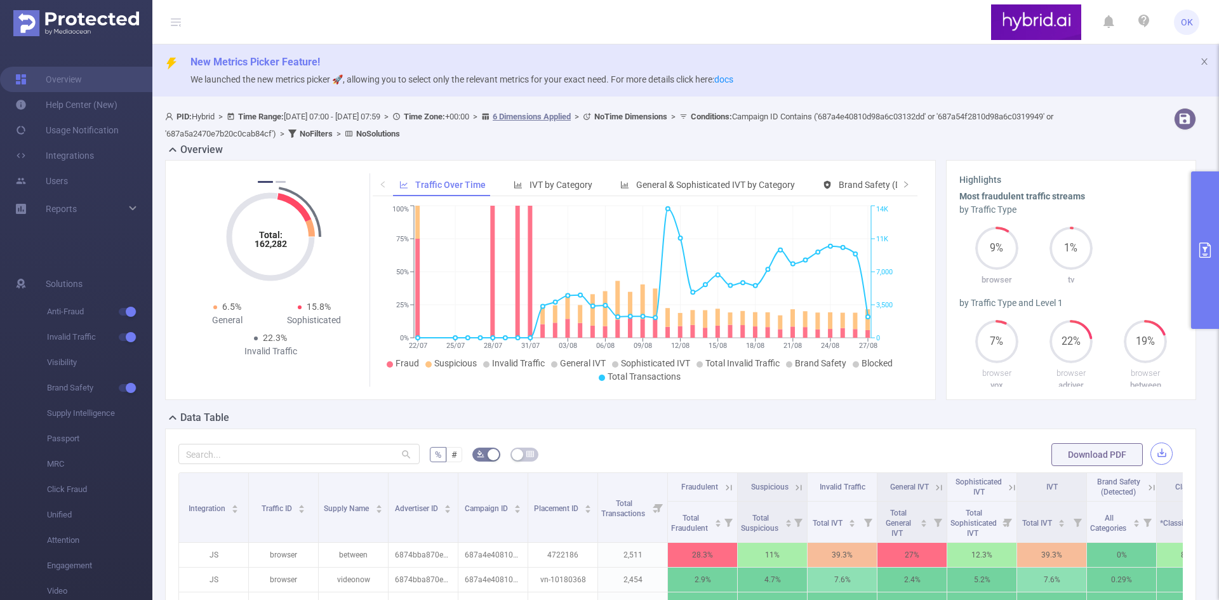
click at [1150, 451] on button "button" at bounding box center [1161, 453] width 22 height 22
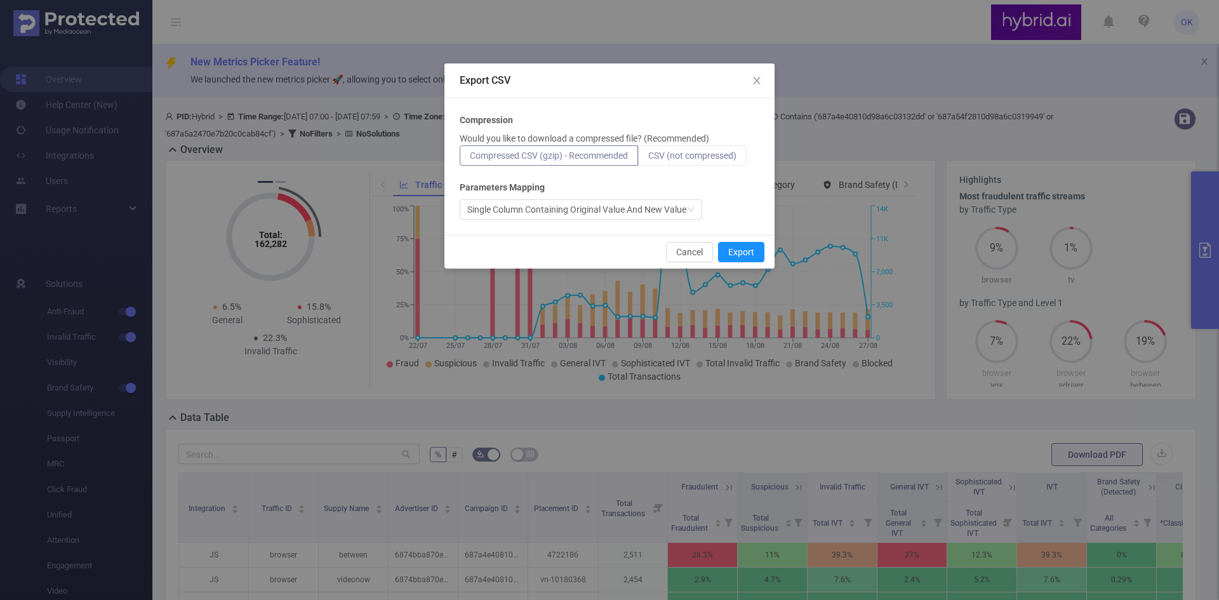
click at [681, 157] on span "CSV (not compressed)" at bounding box center [692, 155] width 88 height 10
click at [648, 159] on input "CSV (not compressed)" at bounding box center [648, 159] width 0 height 0
click at [736, 248] on button "Export" at bounding box center [741, 252] width 46 height 20
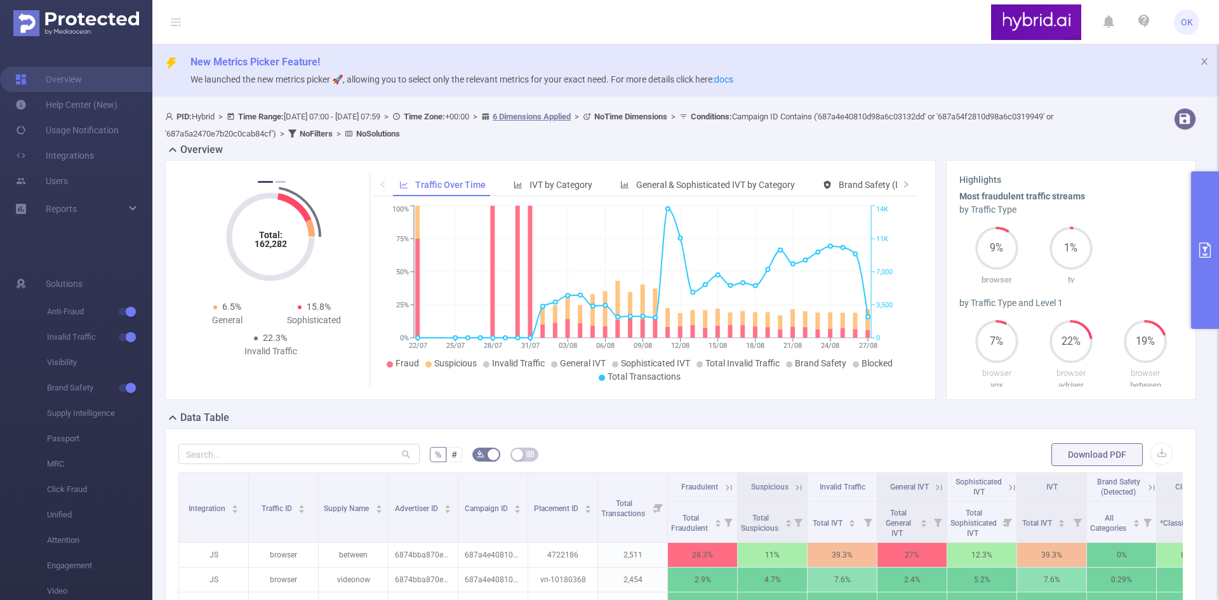
click at [1205, 271] on button "primary" at bounding box center [1205, 249] width 28 height 157
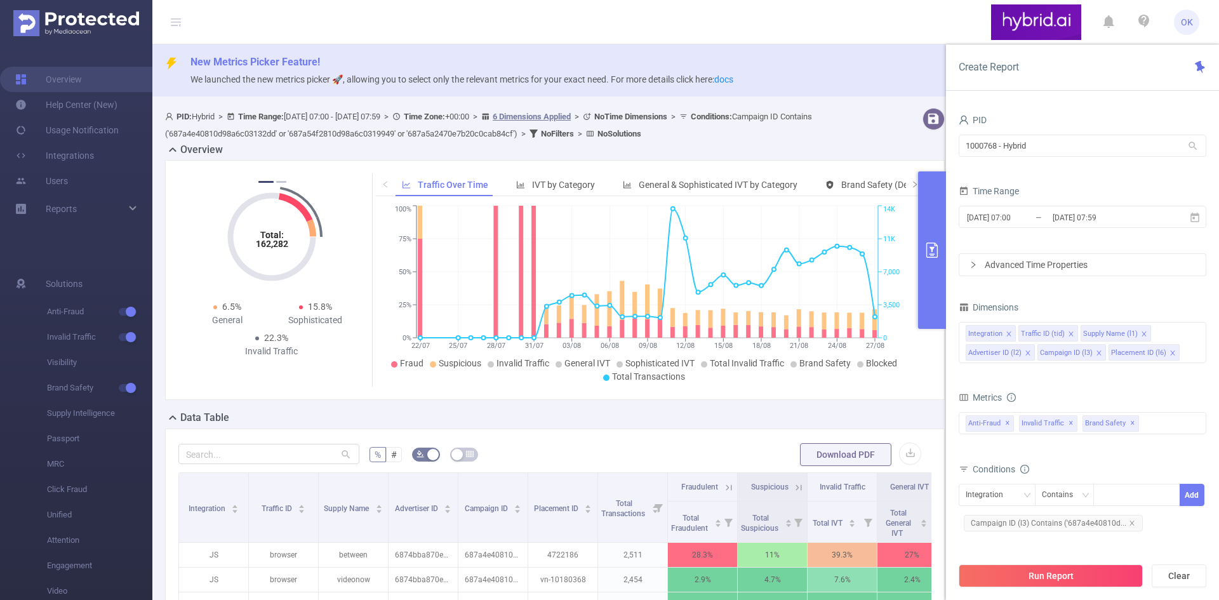
click at [930, 213] on button "primary" at bounding box center [932, 249] width 28 height 157
